Goal: Check status: Check status

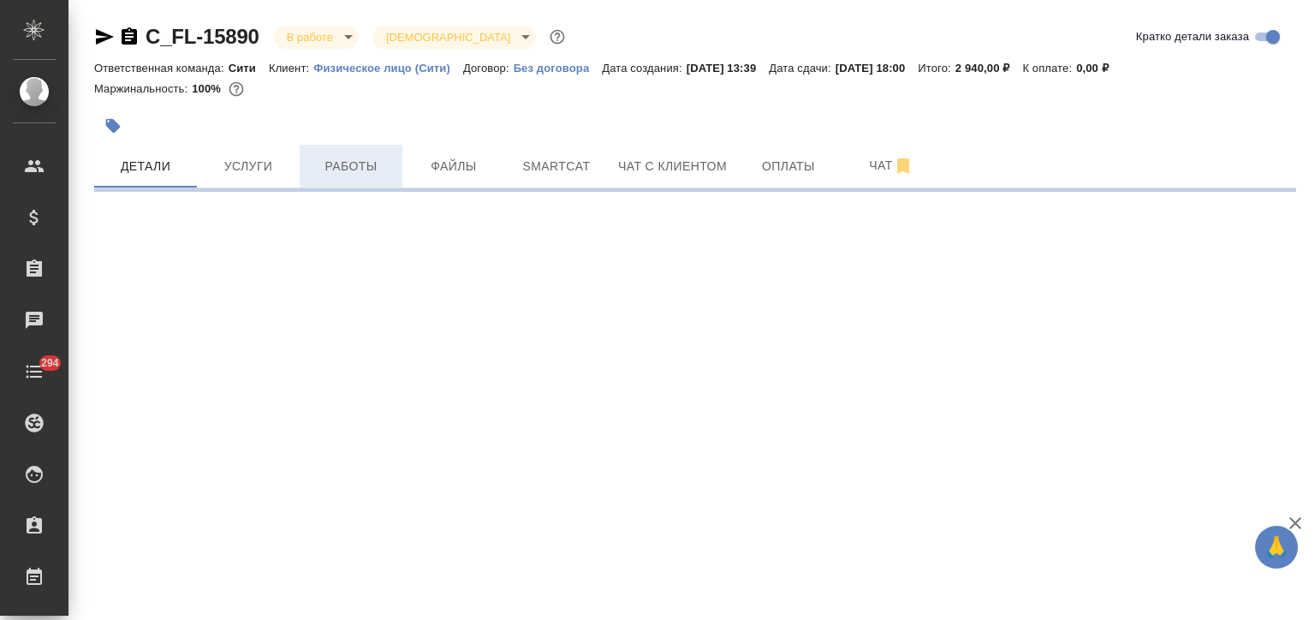
select select "RU"
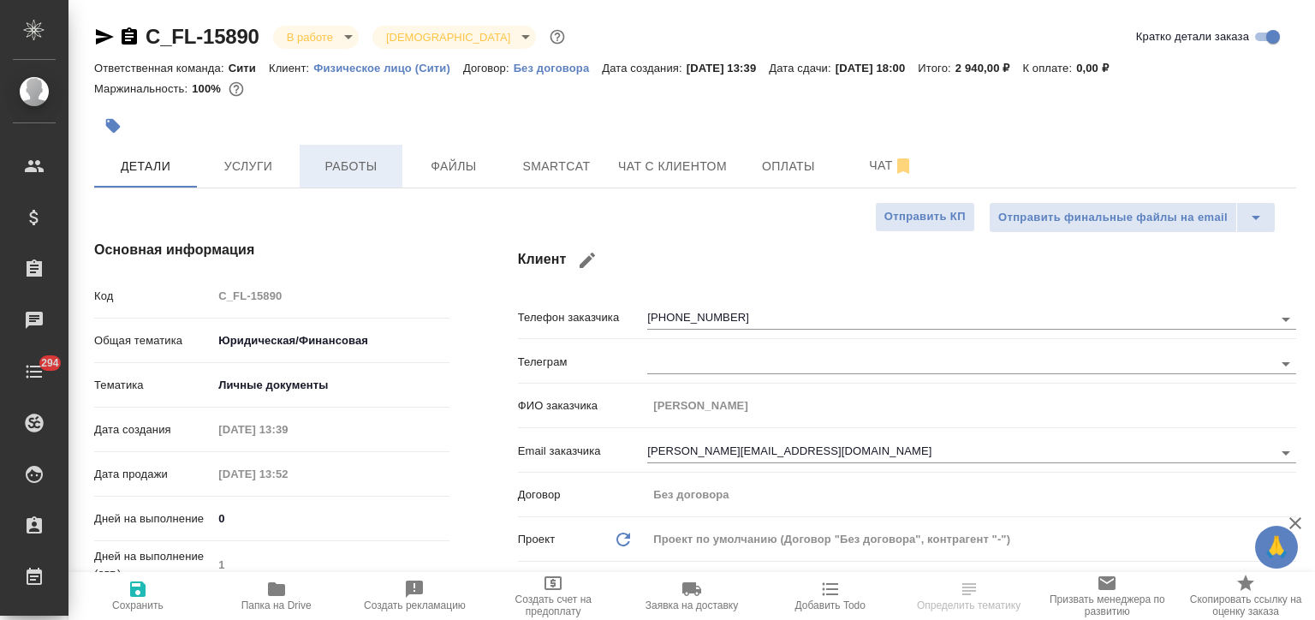
type textarea "x"
click at [337, 181] on button "Работы" at bounding box center [351, 166] width 103 height 43
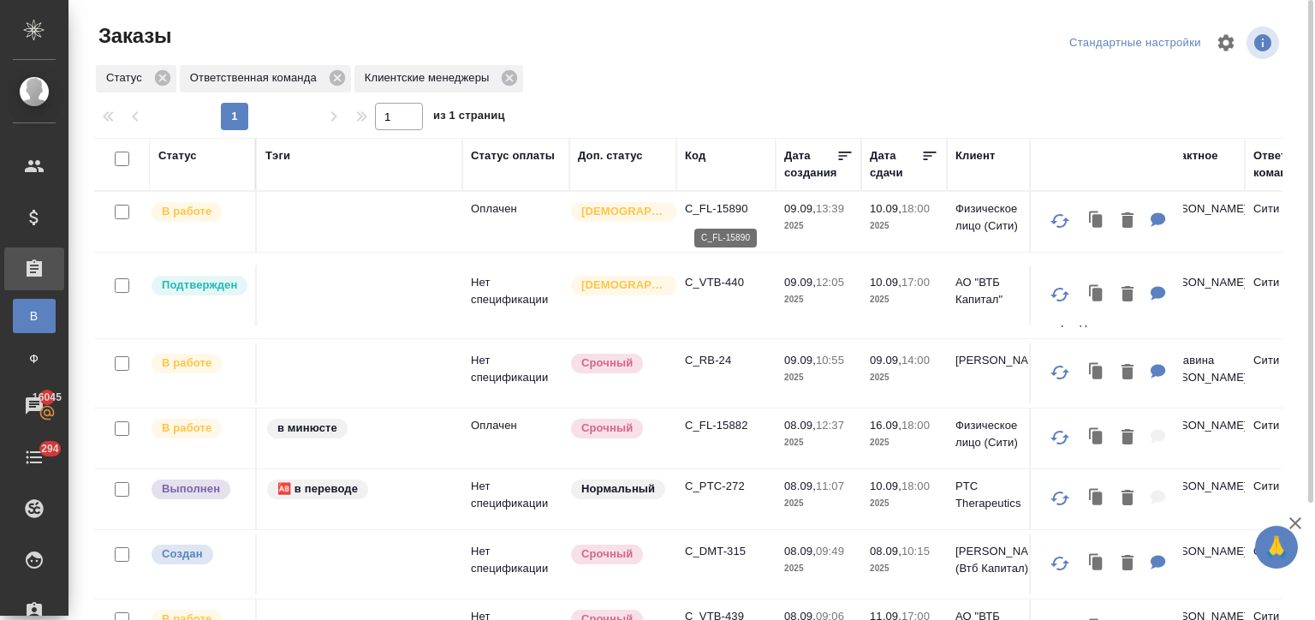
click at [718, 205] on p "C_FL-15890" at bounding box center [726, 208] width 82 height 17
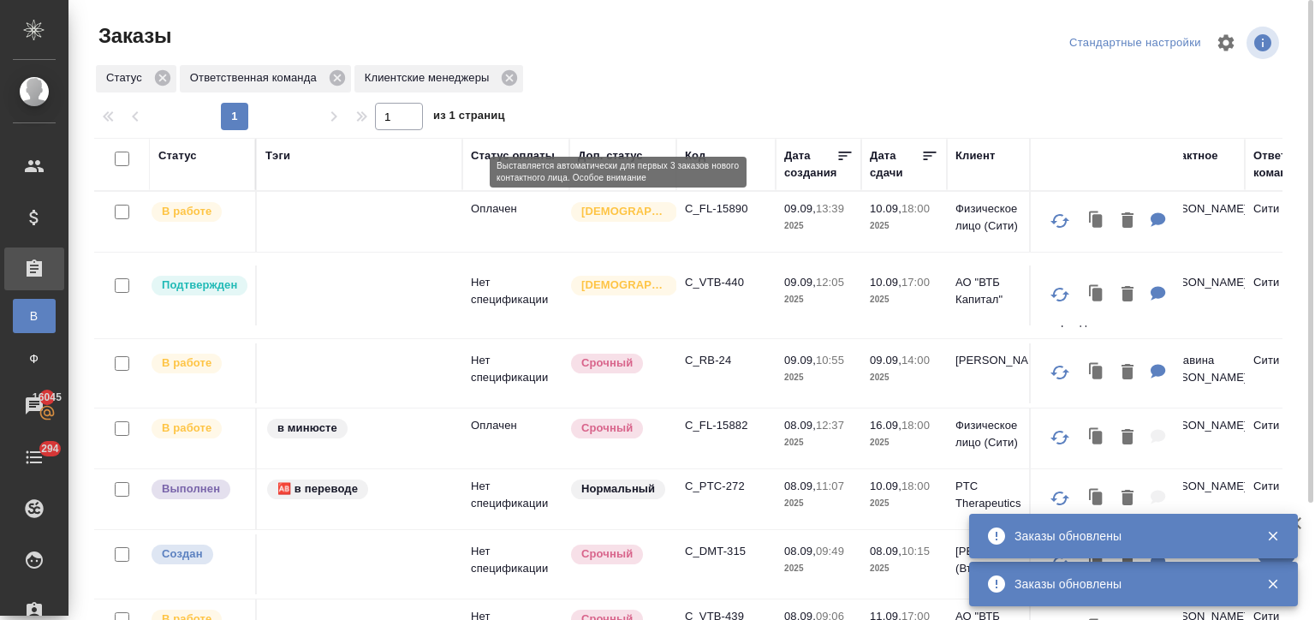
click at [698, 208] on p "C_FL-15890" at bounding box center [726, 208] width 82 height 17
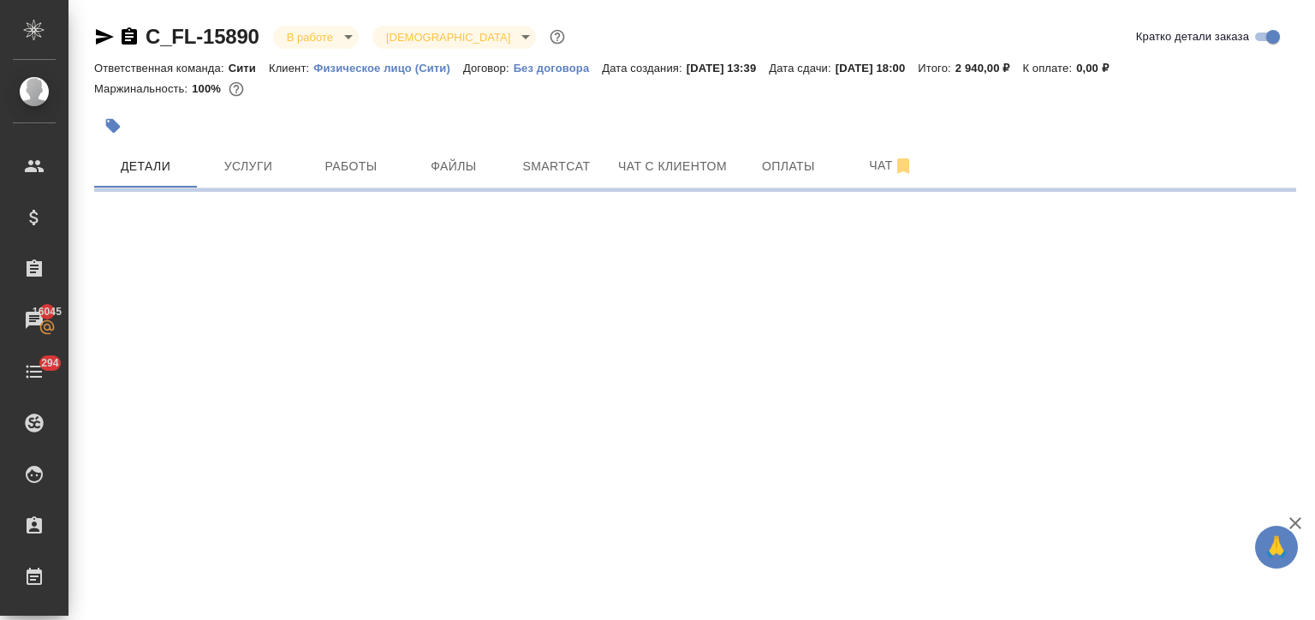
select select "RU"
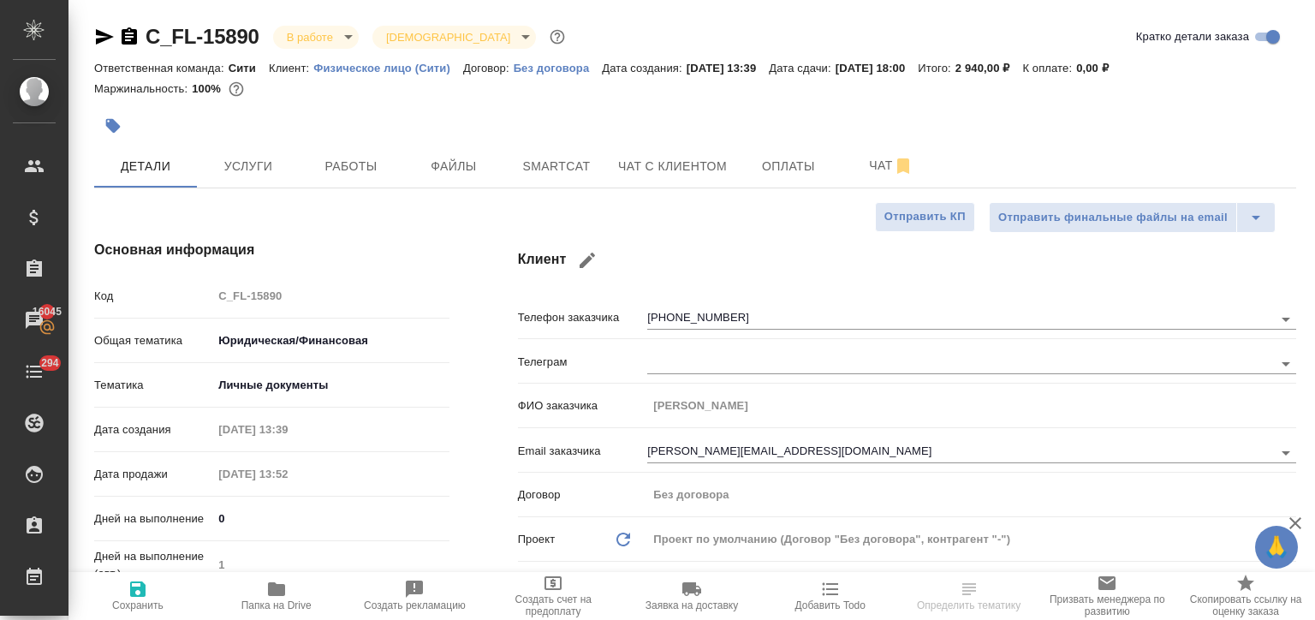
type textarea "x"
click at [366, 163] on span "Работы" at bounding box center [351, 166] width 82 height 21
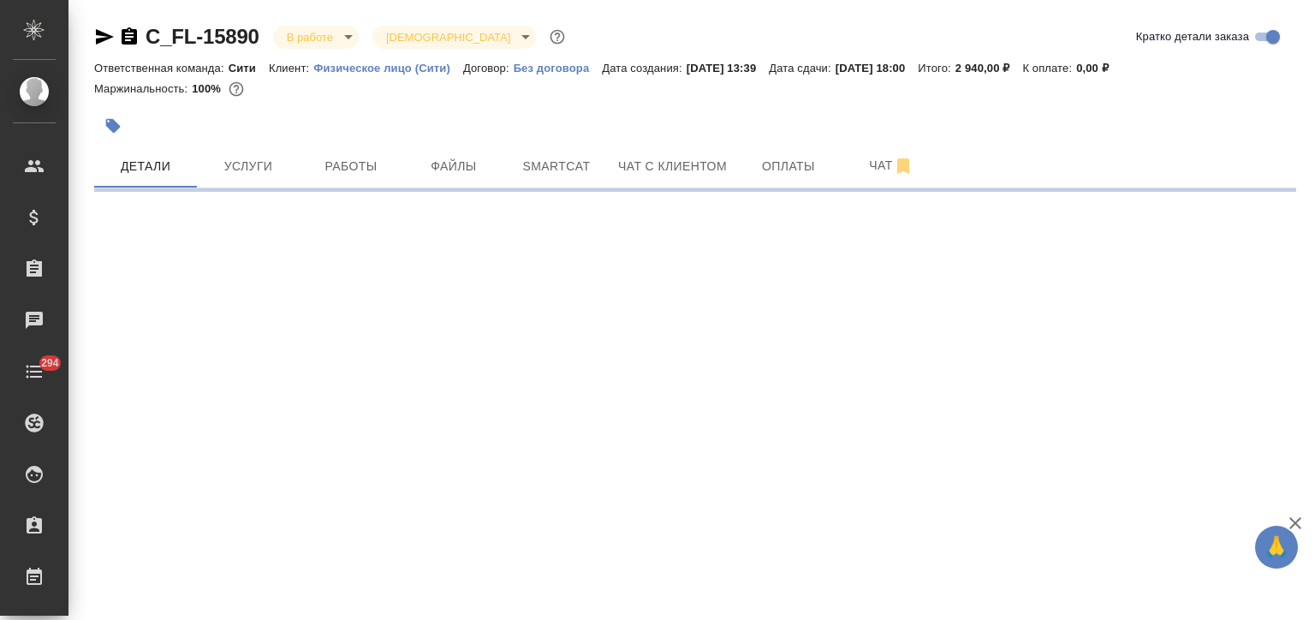
select select "RU"
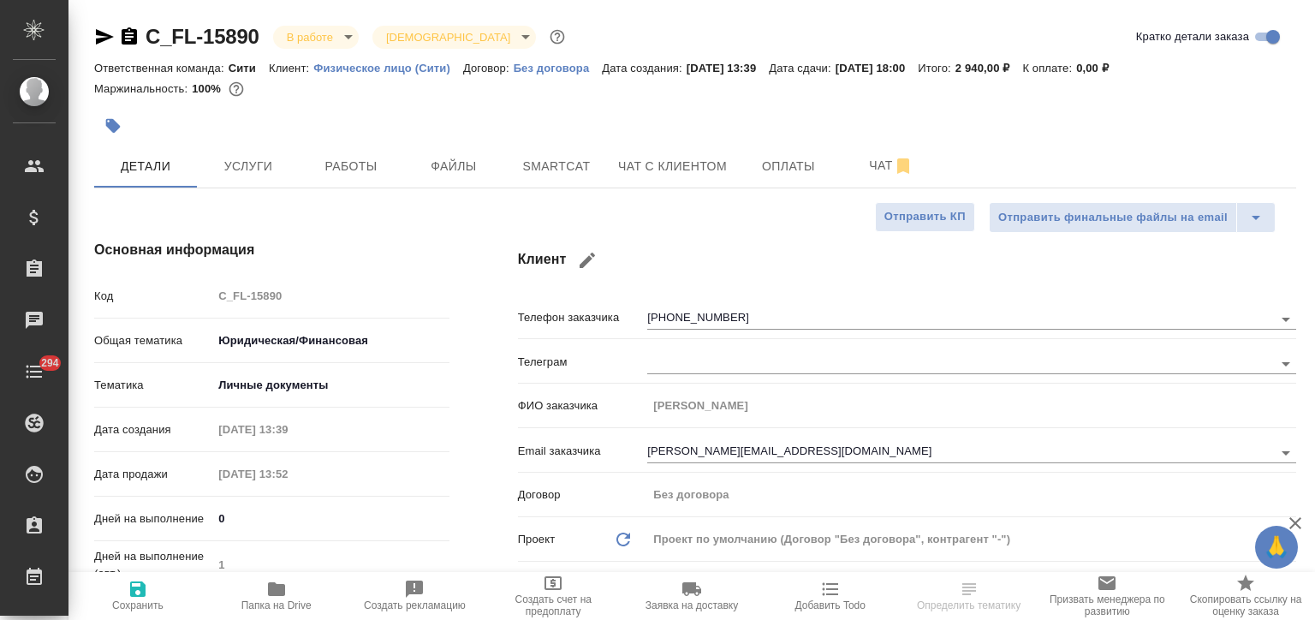
type textarea "x"
click at [264, 593] on span "Папка на Drive" at bounding box center [276, 595] width 118 height 33
type textarea "x"
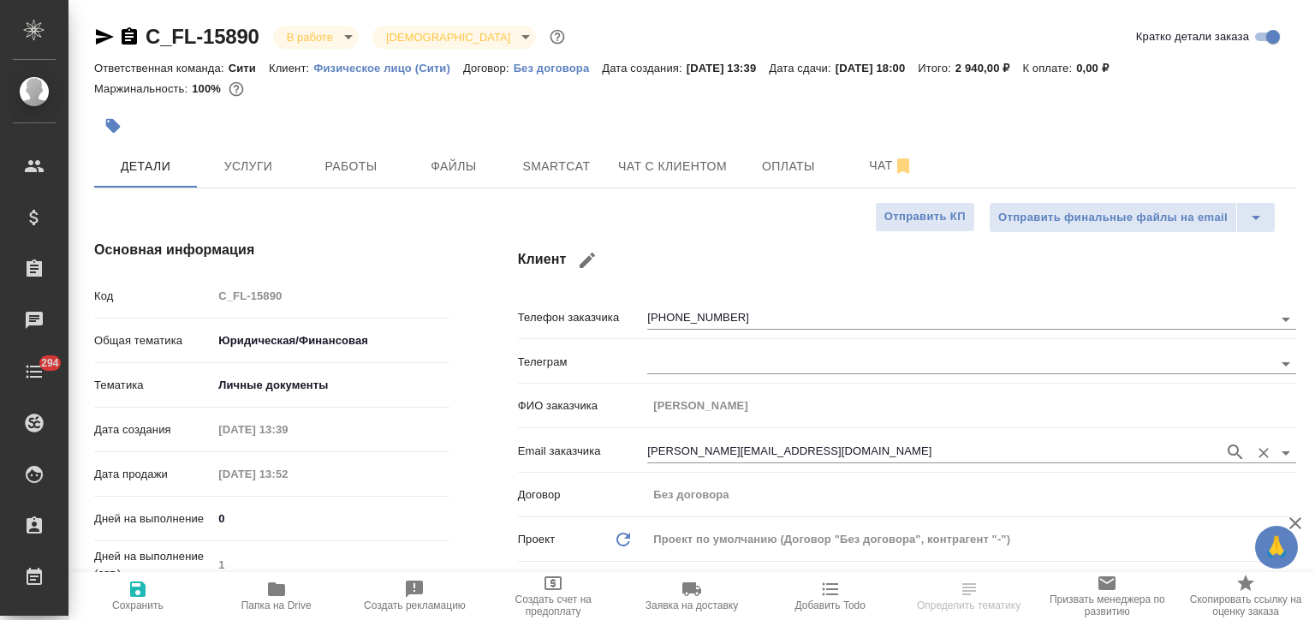
type textarea "x"
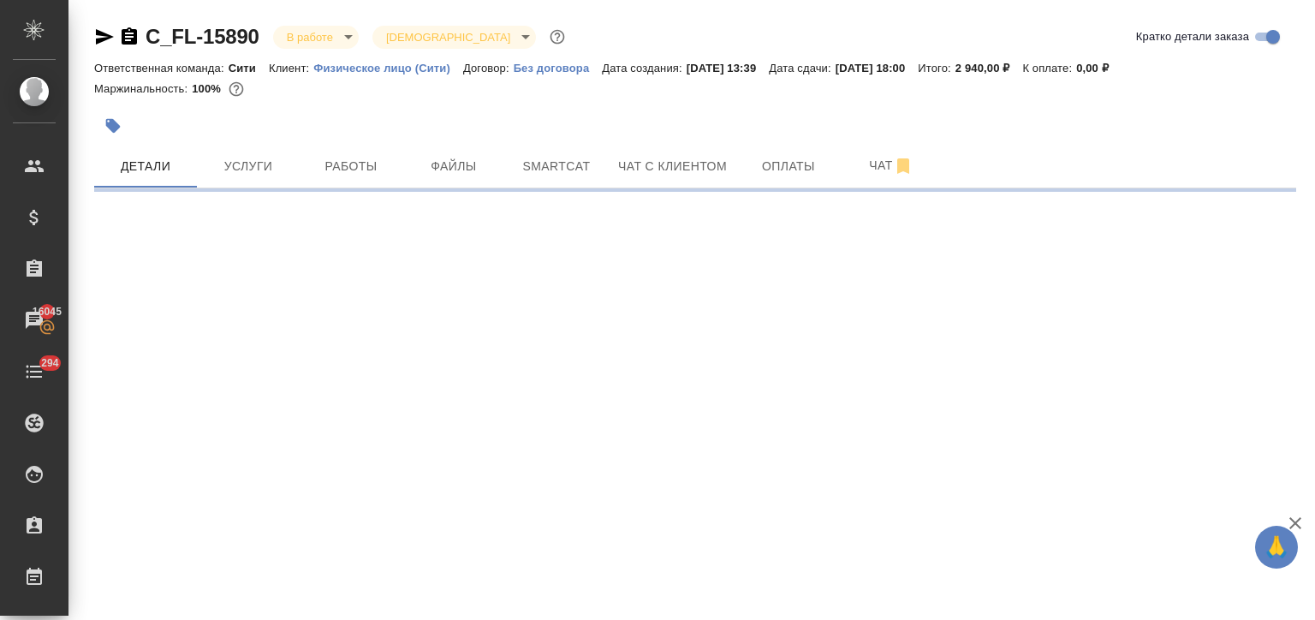
select select "RU"
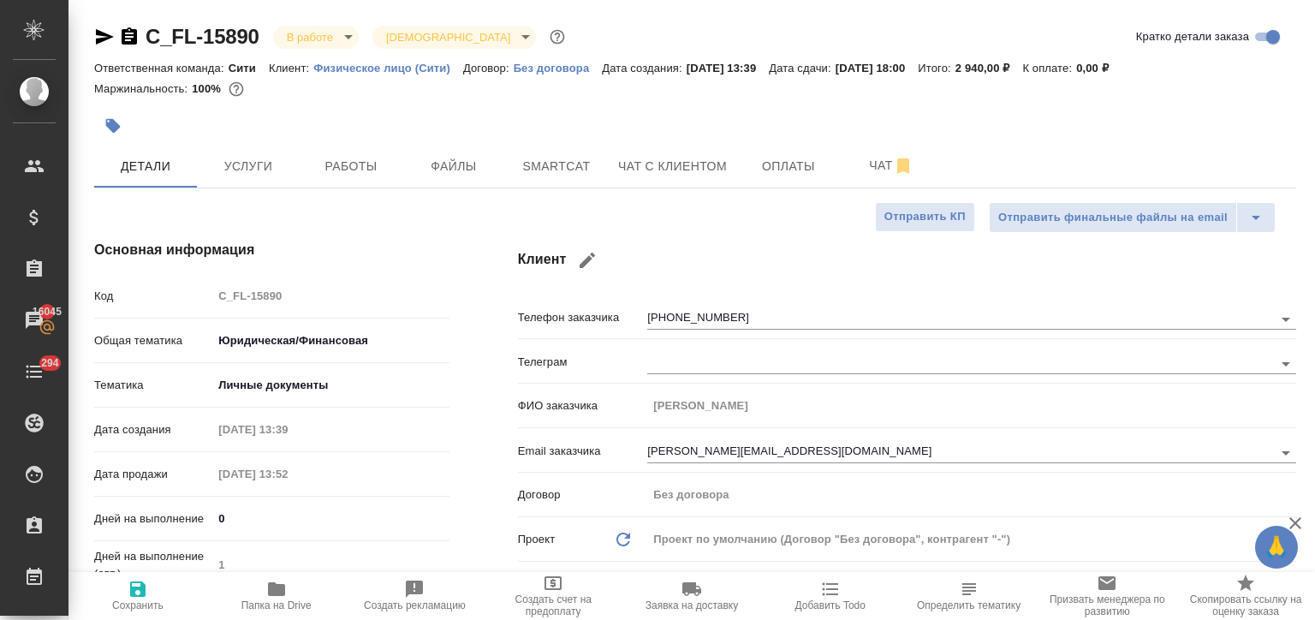
type textarea "x"
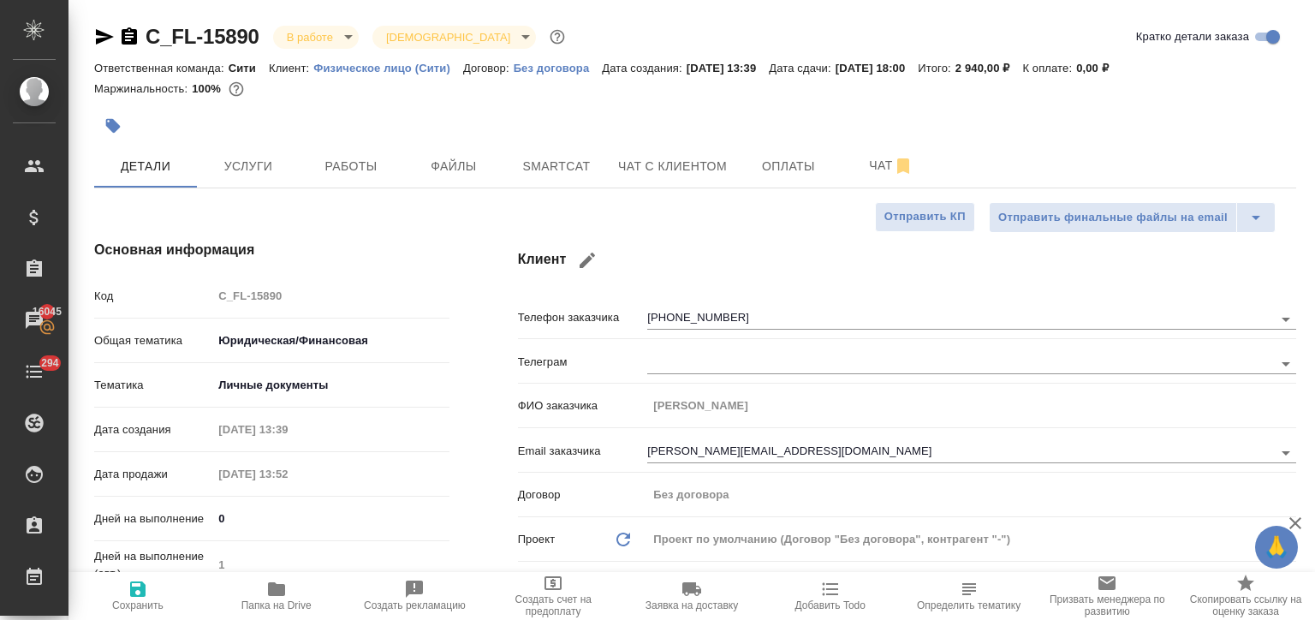
type textarea "x"
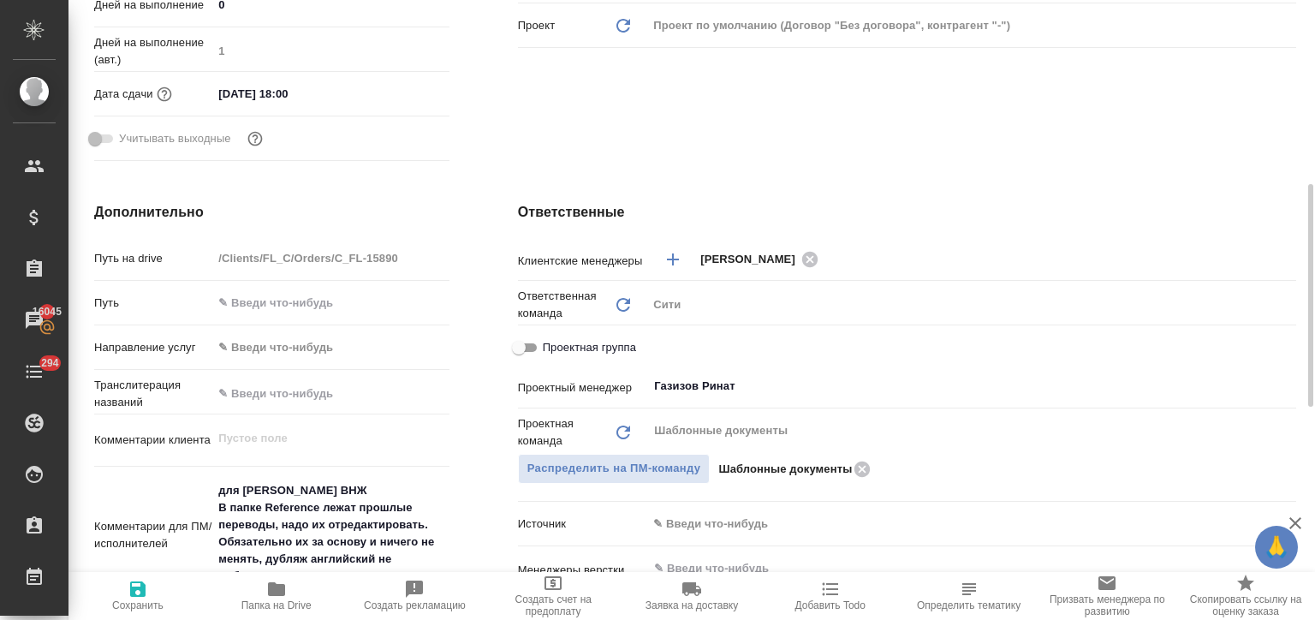
type textarea "x"
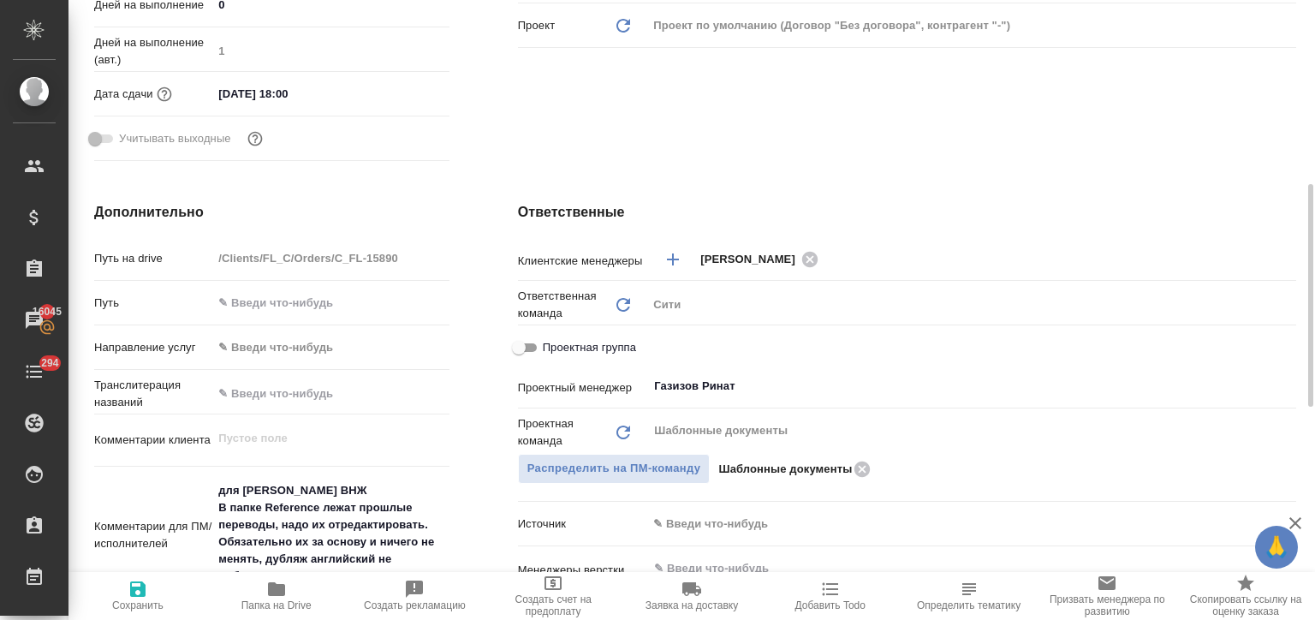
type textarea "x"
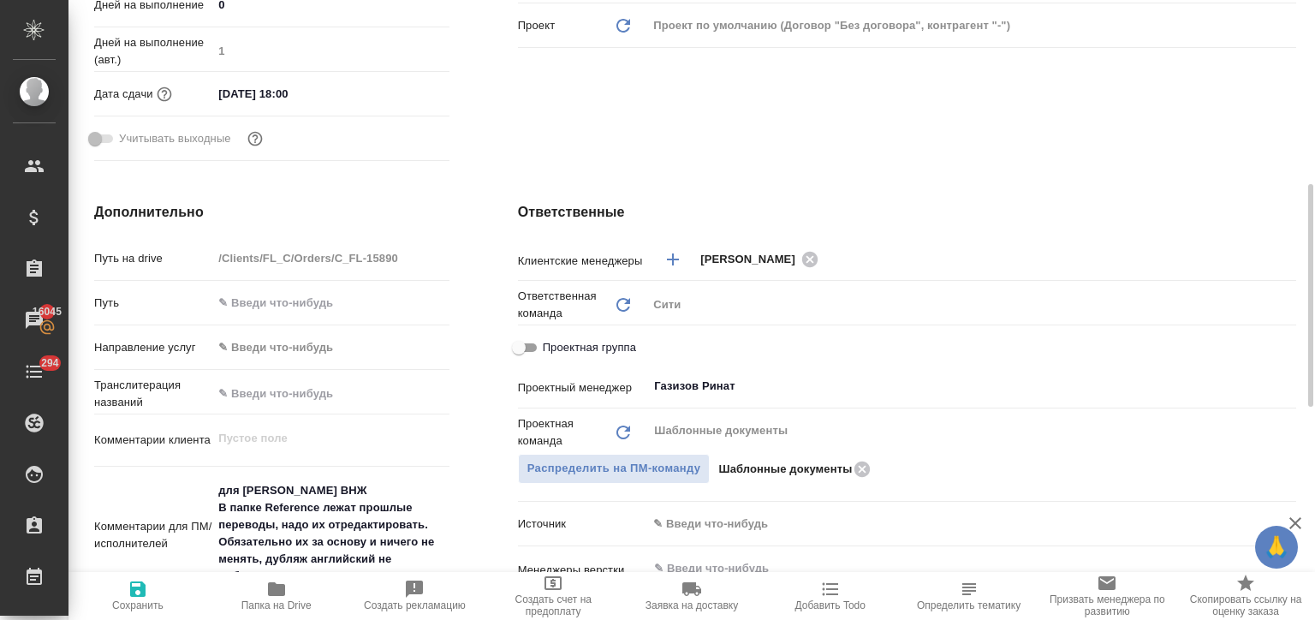
type textarea "x"
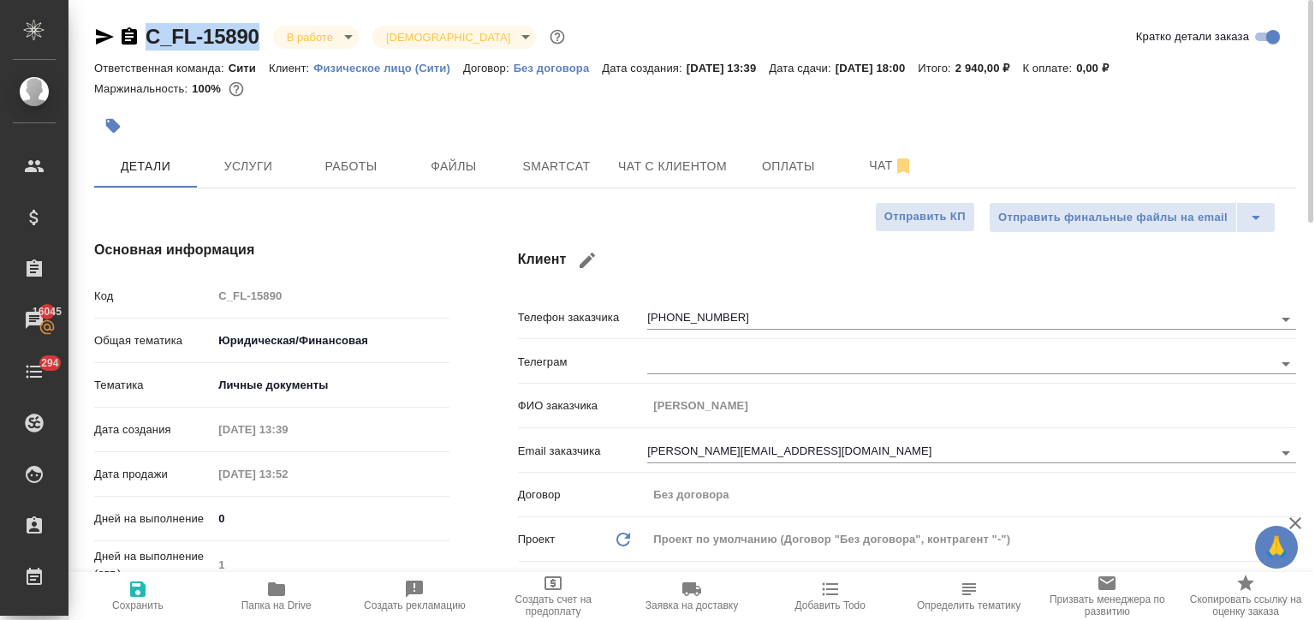
drag, startPoint x: 268, startPoint y: 41, endPoint x: 143, endPoint y: 36, distance: 125.1
click at [143, 36] on div "C_FL-15890 В работе inProgress Святая троица holyTrinity" at bounding box center [331, 36] width 474 height 27
type textarea "x"
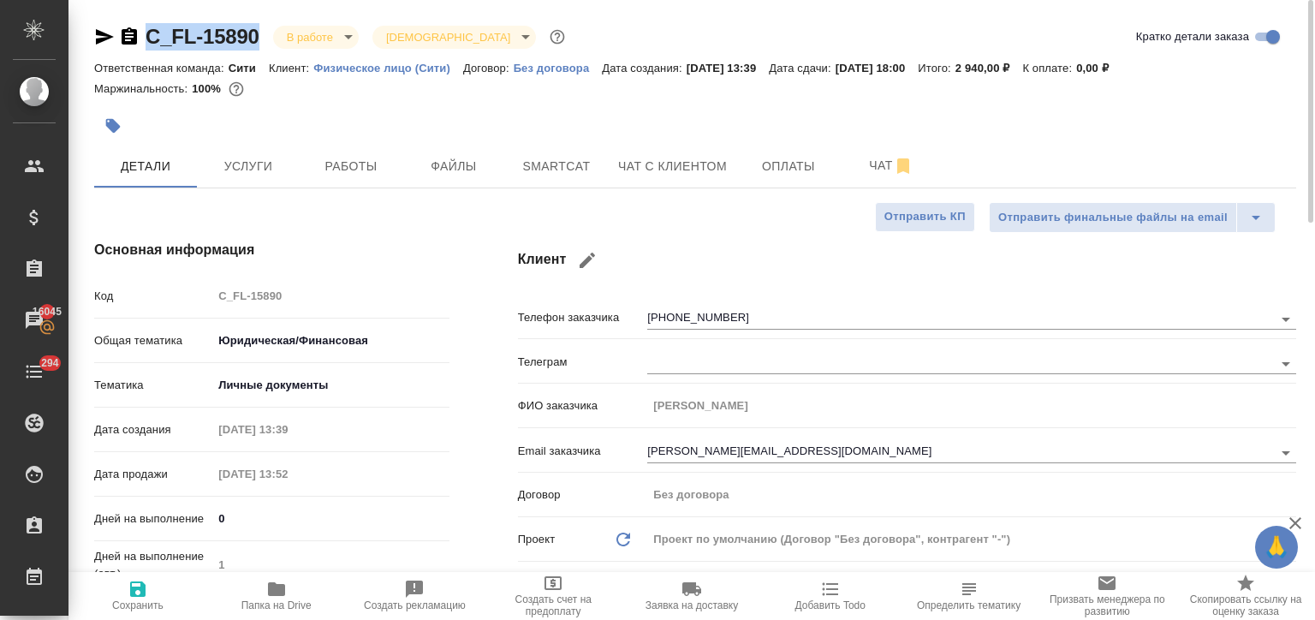
type textarea "x"
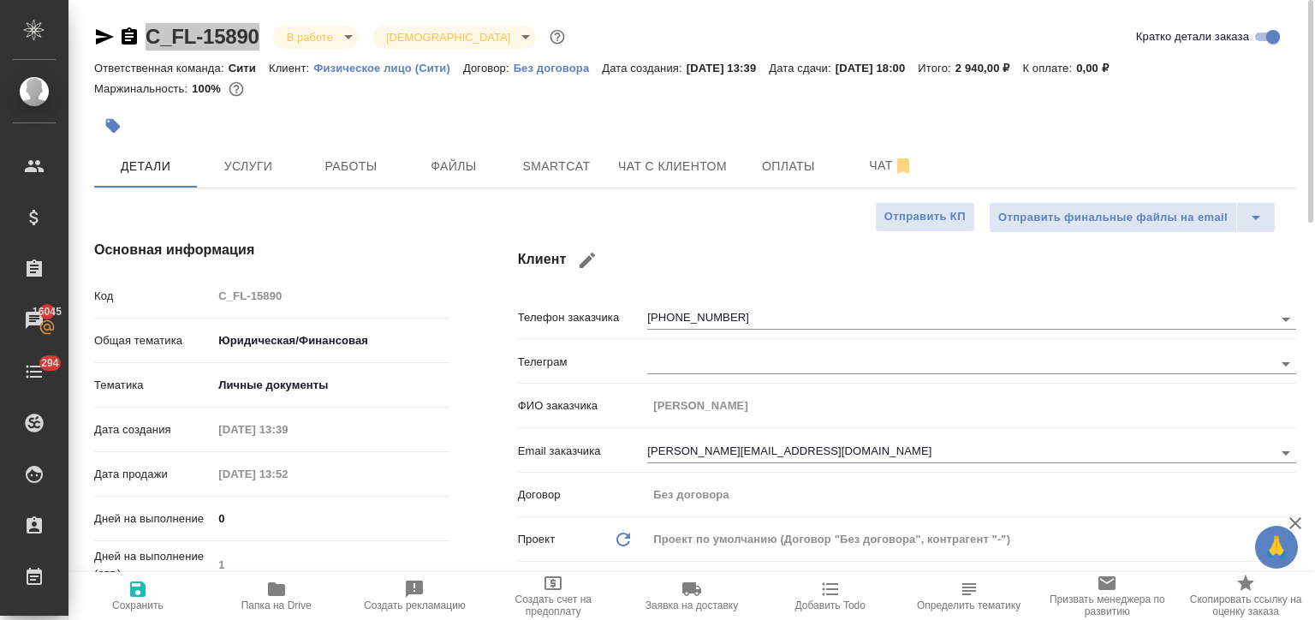
type textarea "x"
